Goal: Information Seeking & Learning: Understand process/instructions

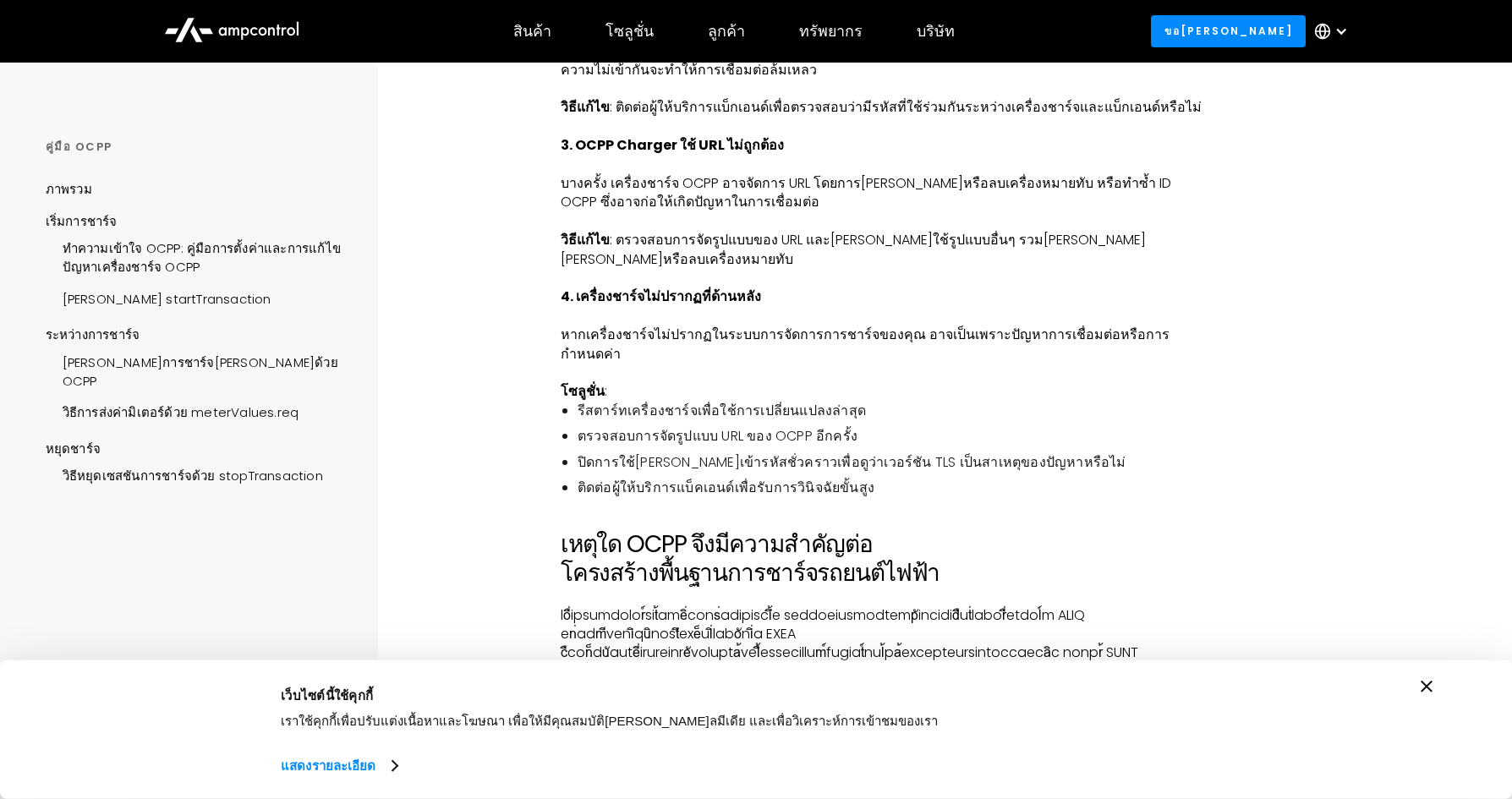
scroll to position [2426, 0]
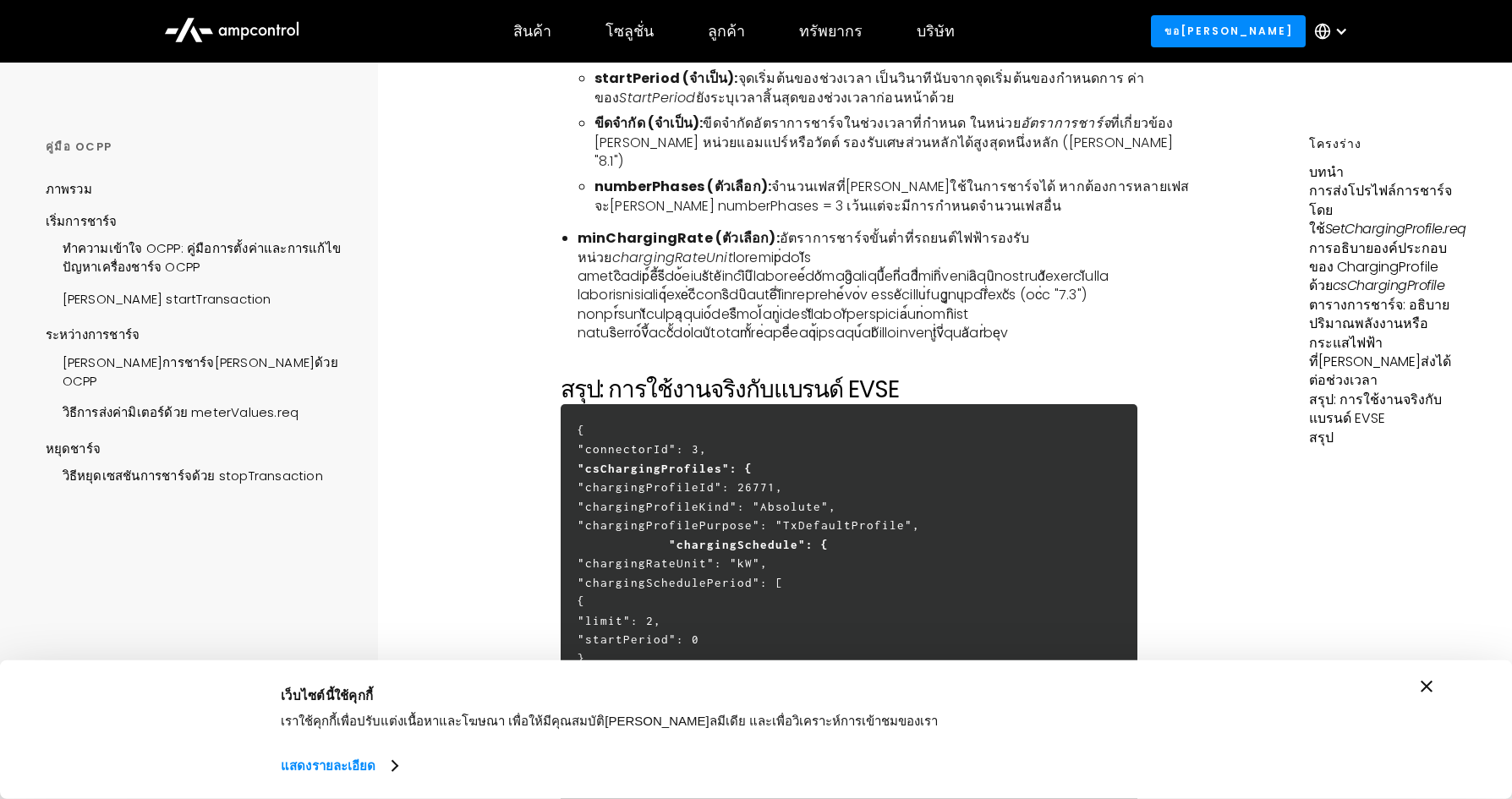
scroll to position [4668, 0]
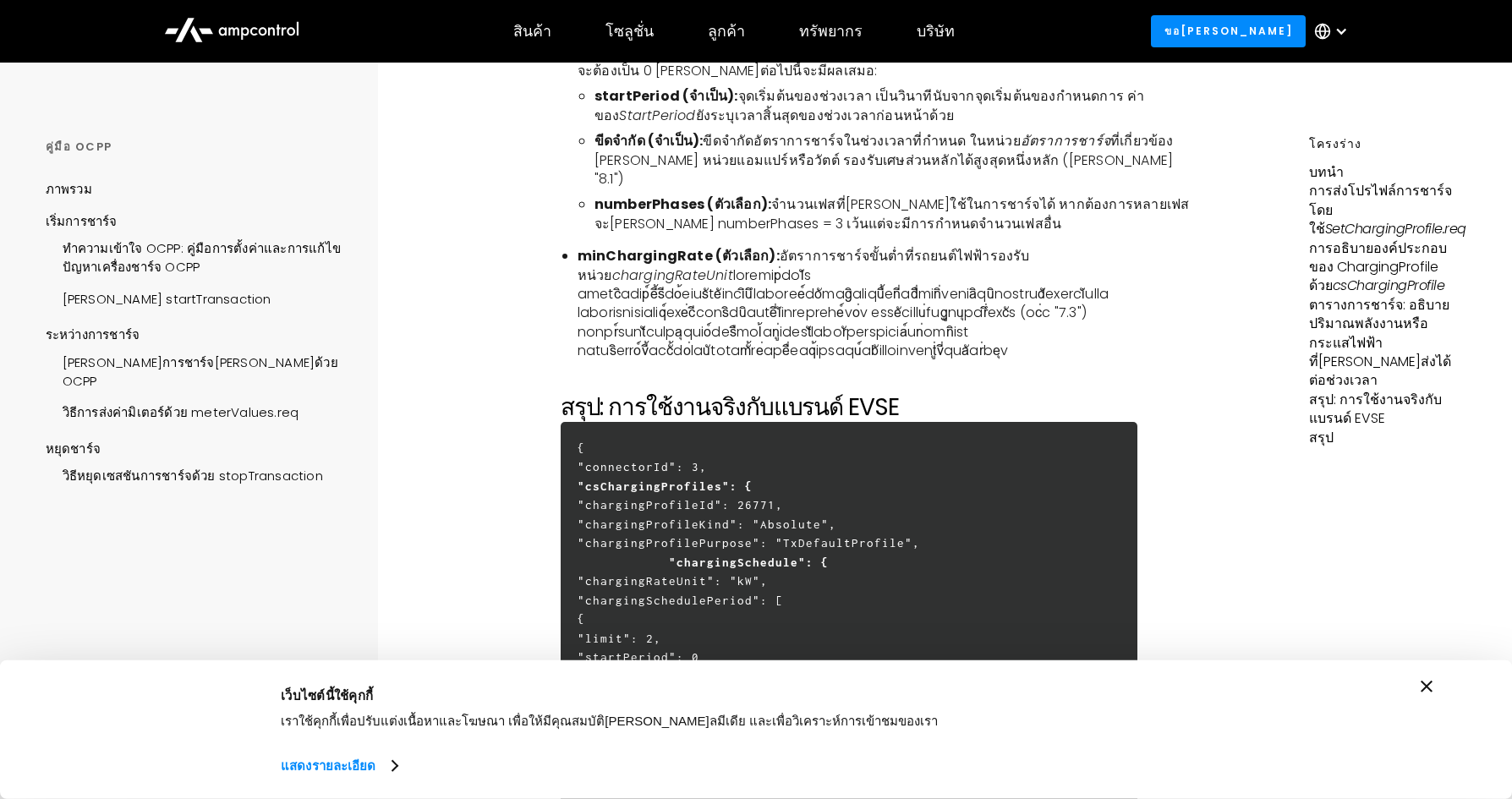
click at [715, 480] on font ""csChargingProfiles": {" at bounding box center [665, 486] width 175 height 13
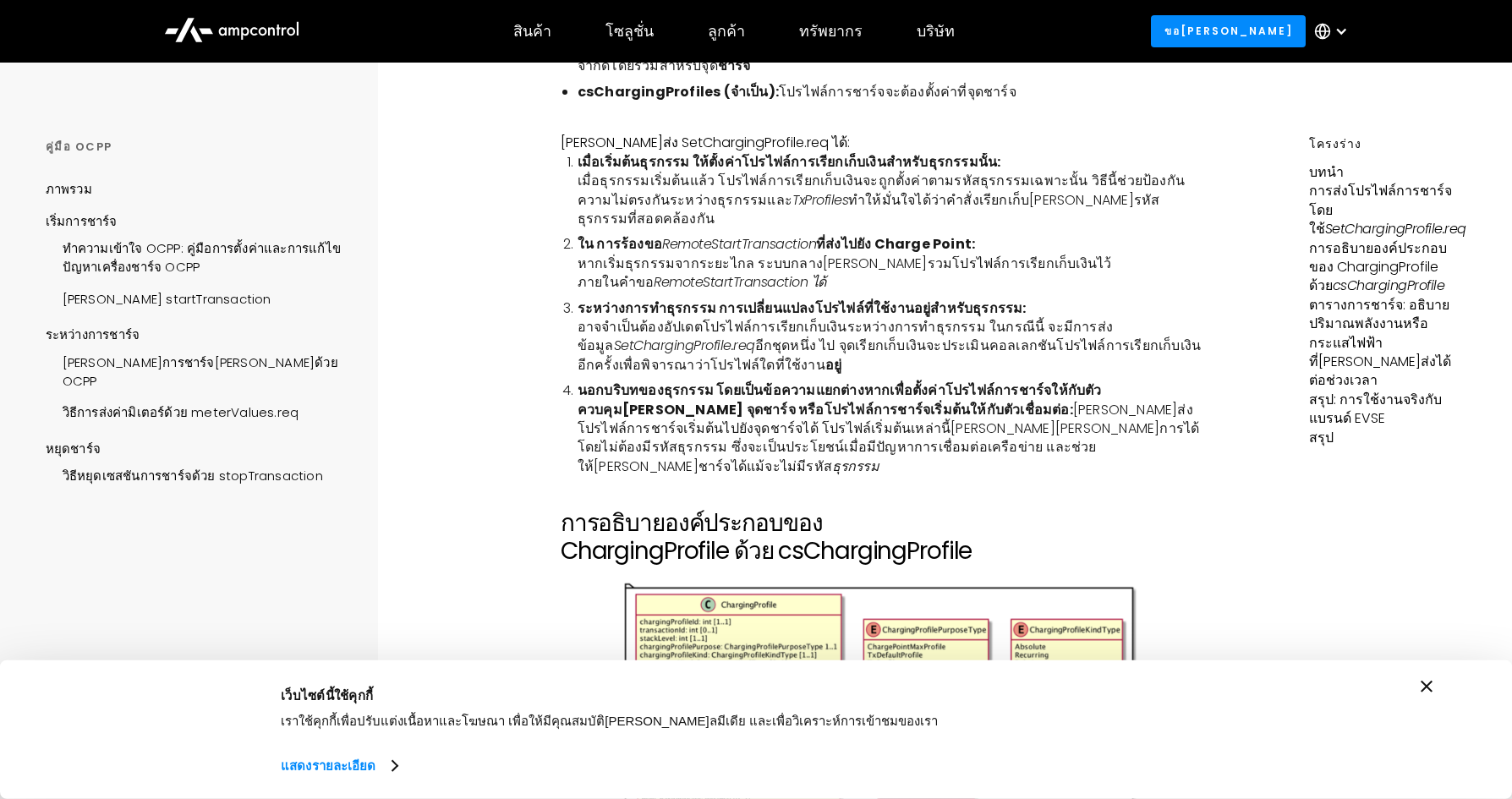
scroll to position [2459, 0]
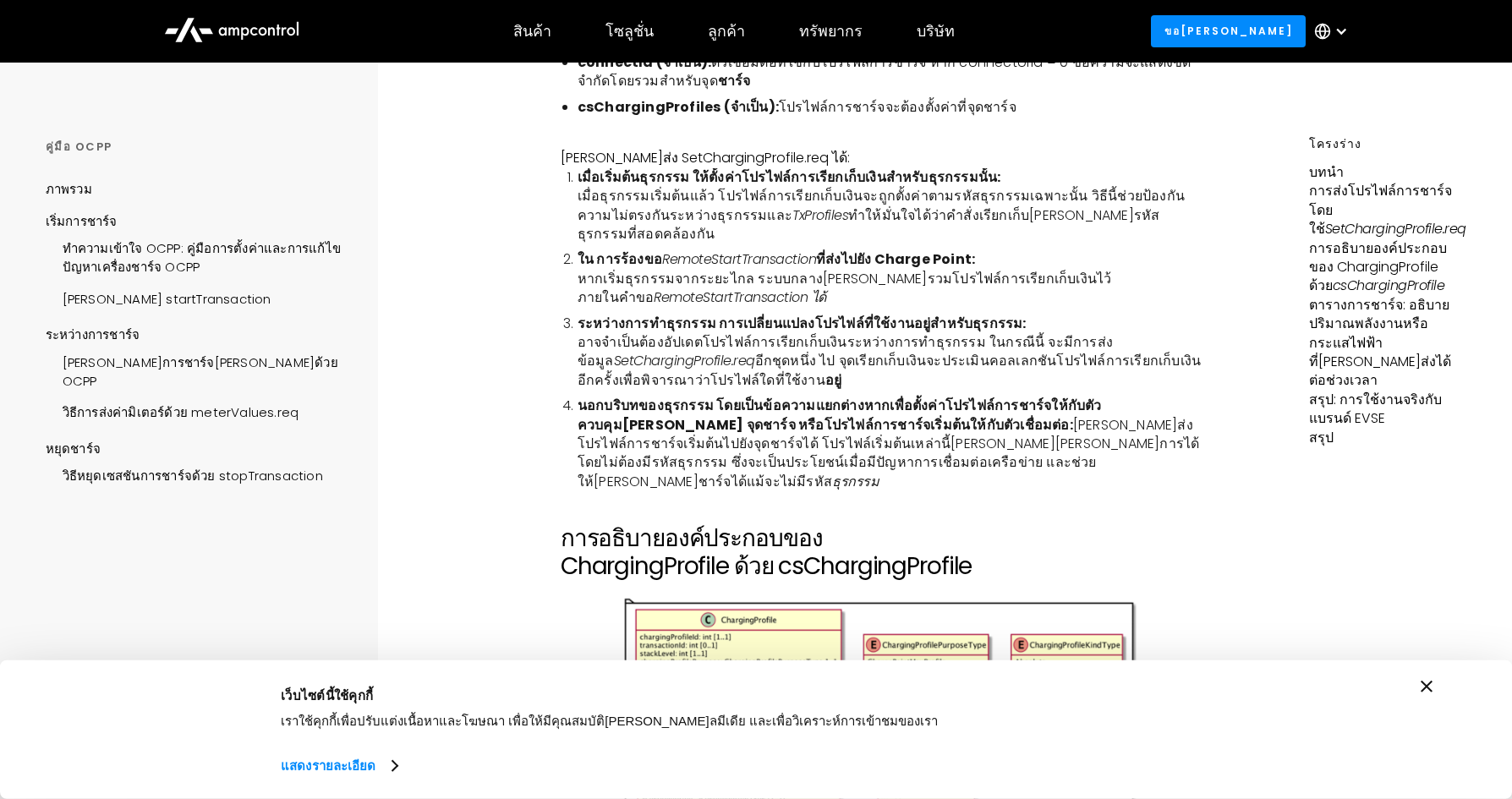
click at [859, 522] on font "การอธิบายองค์ประกอบของ ChargingProfile ด้วย csChargingProfile" at bounding box center [767, 552] width 412 height 62
copy font "csChargingProfile"
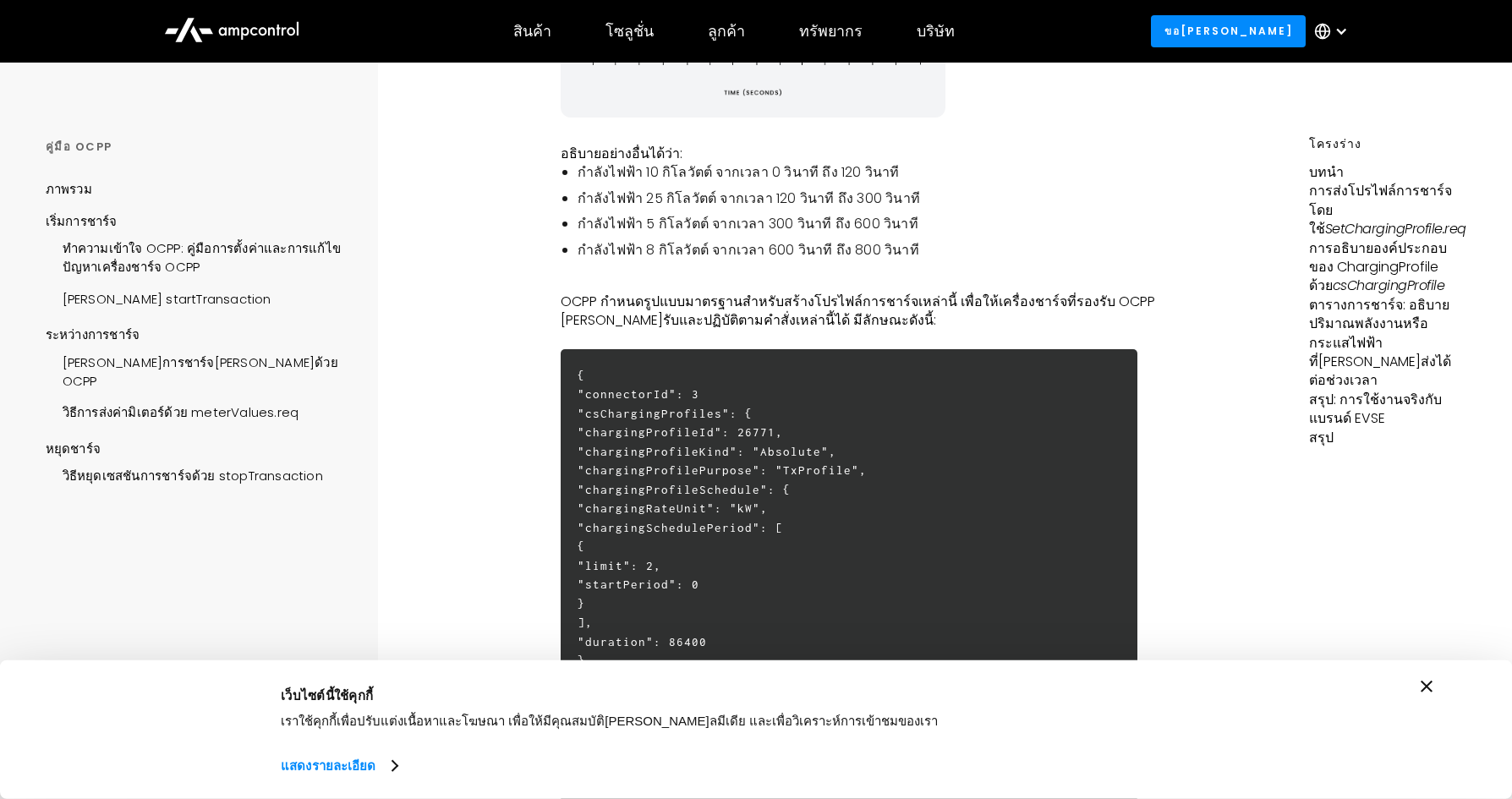
scroll to position [680, 0]
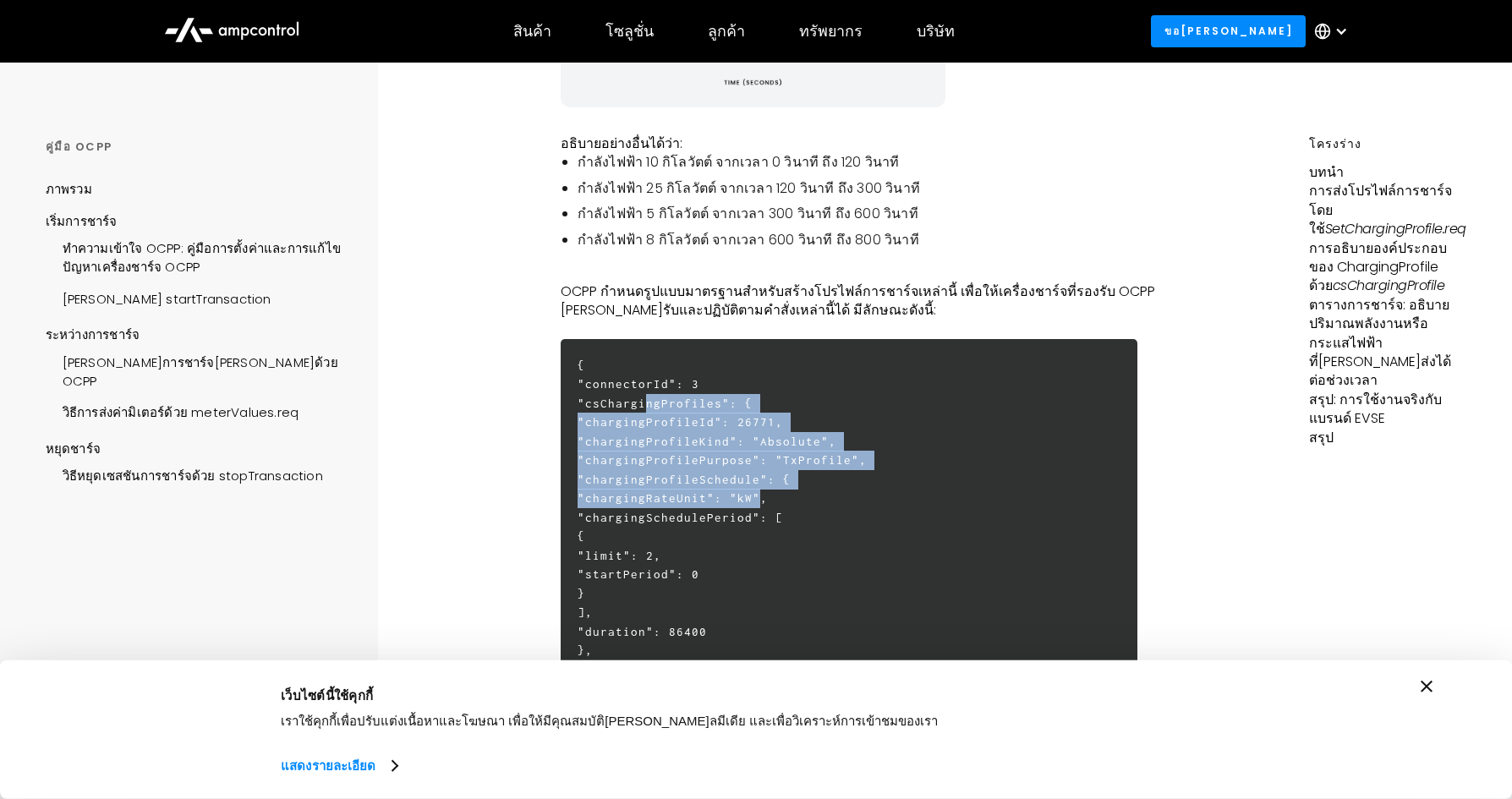
drag, startPoint x: 636, startPoint y: 323, endPoint x: 740, endPoint y: 416, distance: 139.5
click at [740, 416] on h6 "{ "connectorId": 3 "csChargingProfiles": { "chargingProfileId": 26771, "chargin…" at bounding box center [850, 564] width 578 height 452
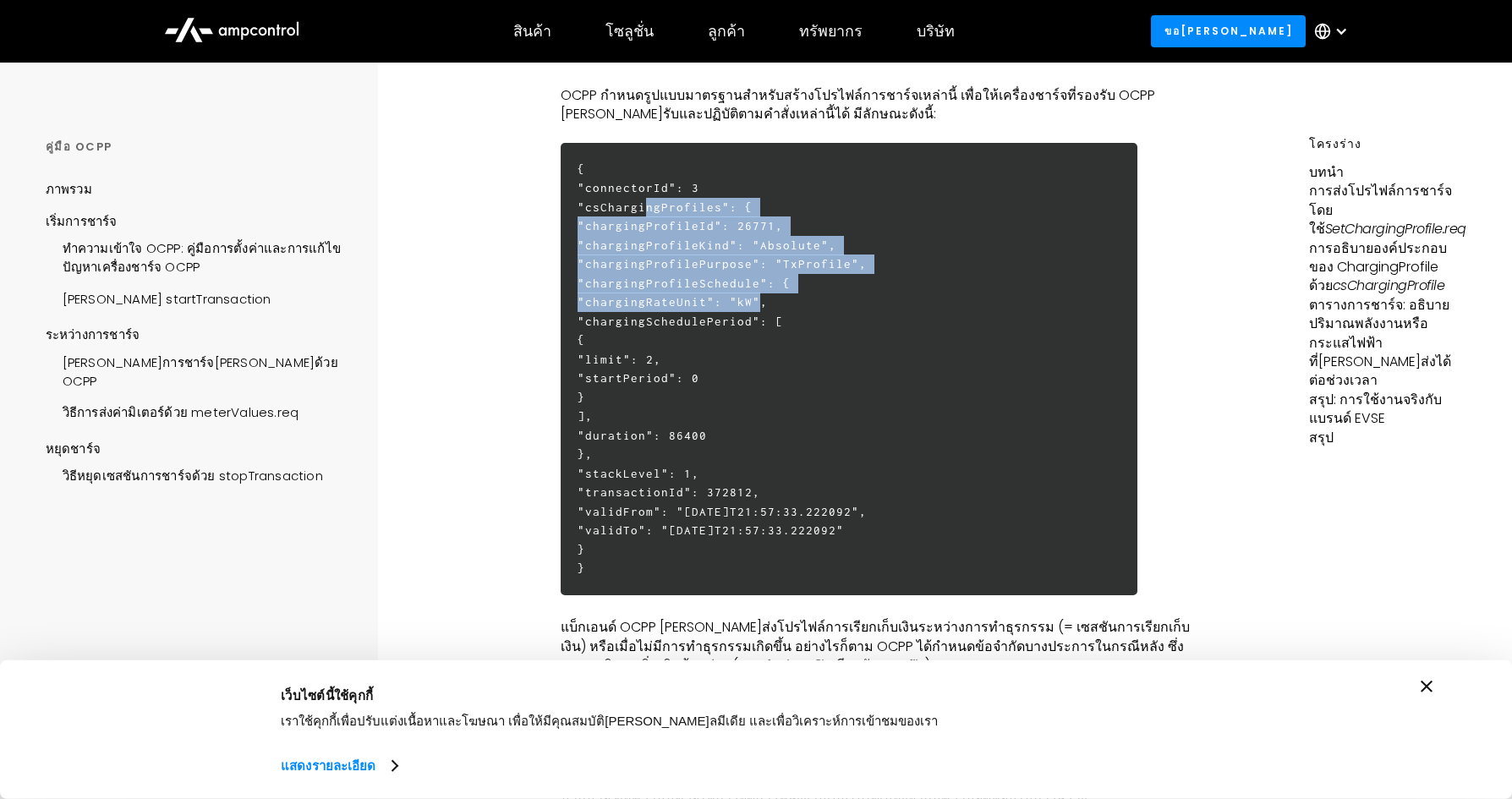
scroll to position [882, 0]
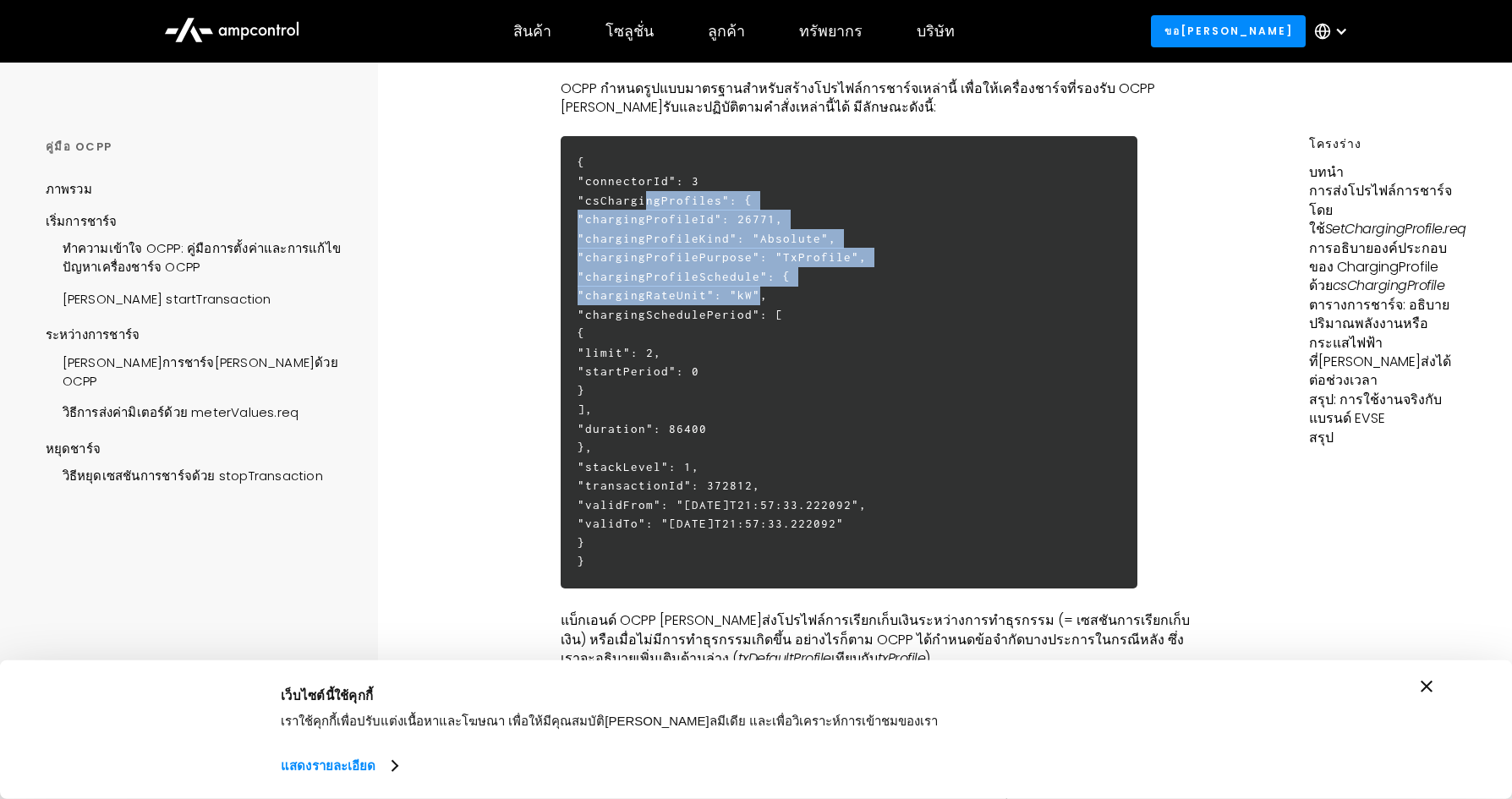
click at [645, 462] on h6 "{ "connectorId": 3 "csChargingProfiles": { "chargingProfileId": 26771, "chargin…" at bounding box center [850, 362] width 578 height 452
copy h6 ""csChargingProfiles": { "chargingProfileId": 26771, "chargingProfileKind": "Abs…"
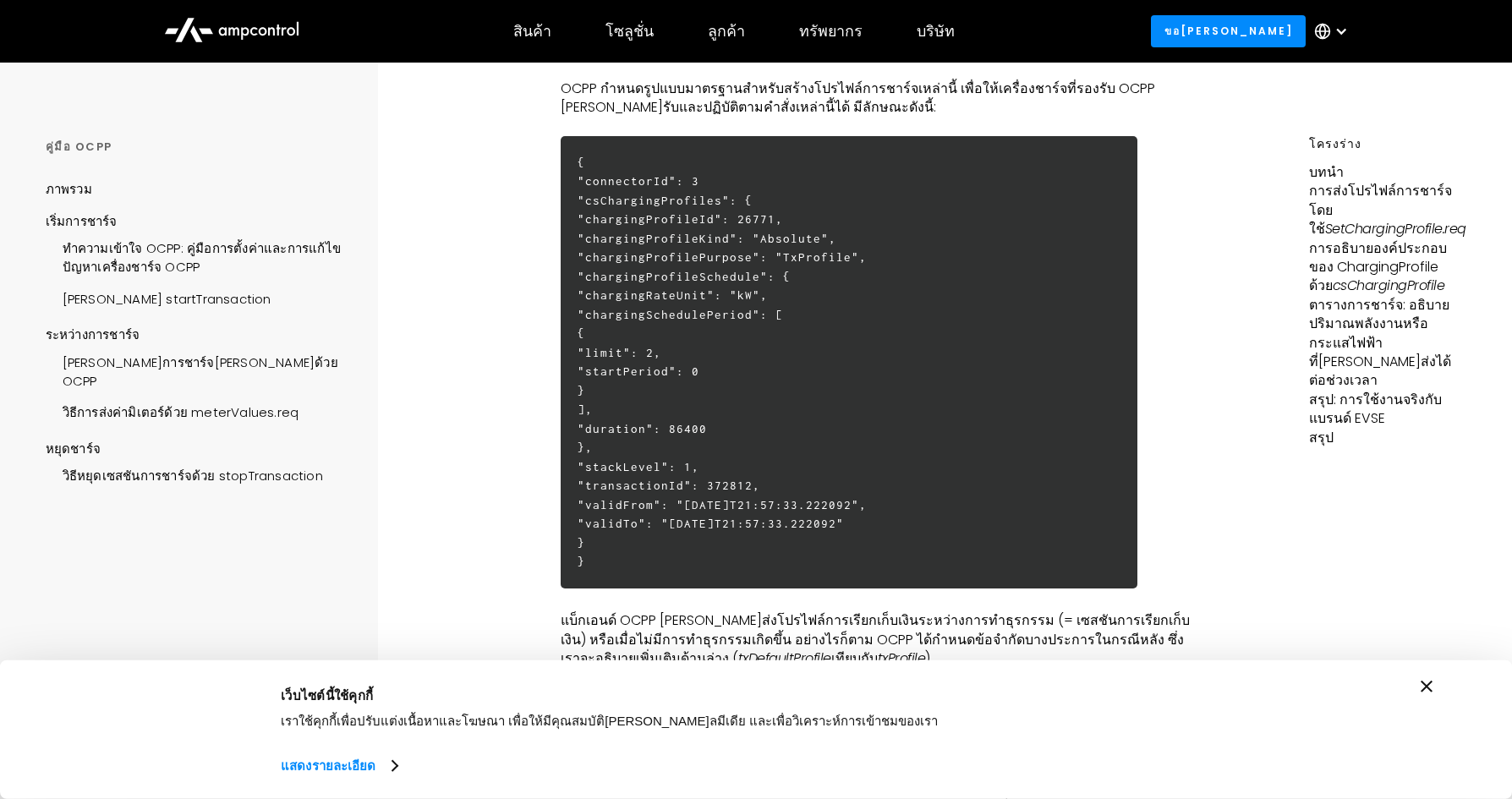
click at [1014, 202] on h6 "{ "connectorId": 3 "csChargingProfiles": { "chargingProfileId": 26771, "chargin…" at bounding box center [850, 362] width 578 height 452
